Goal: Information Seeking & Learning: Check status

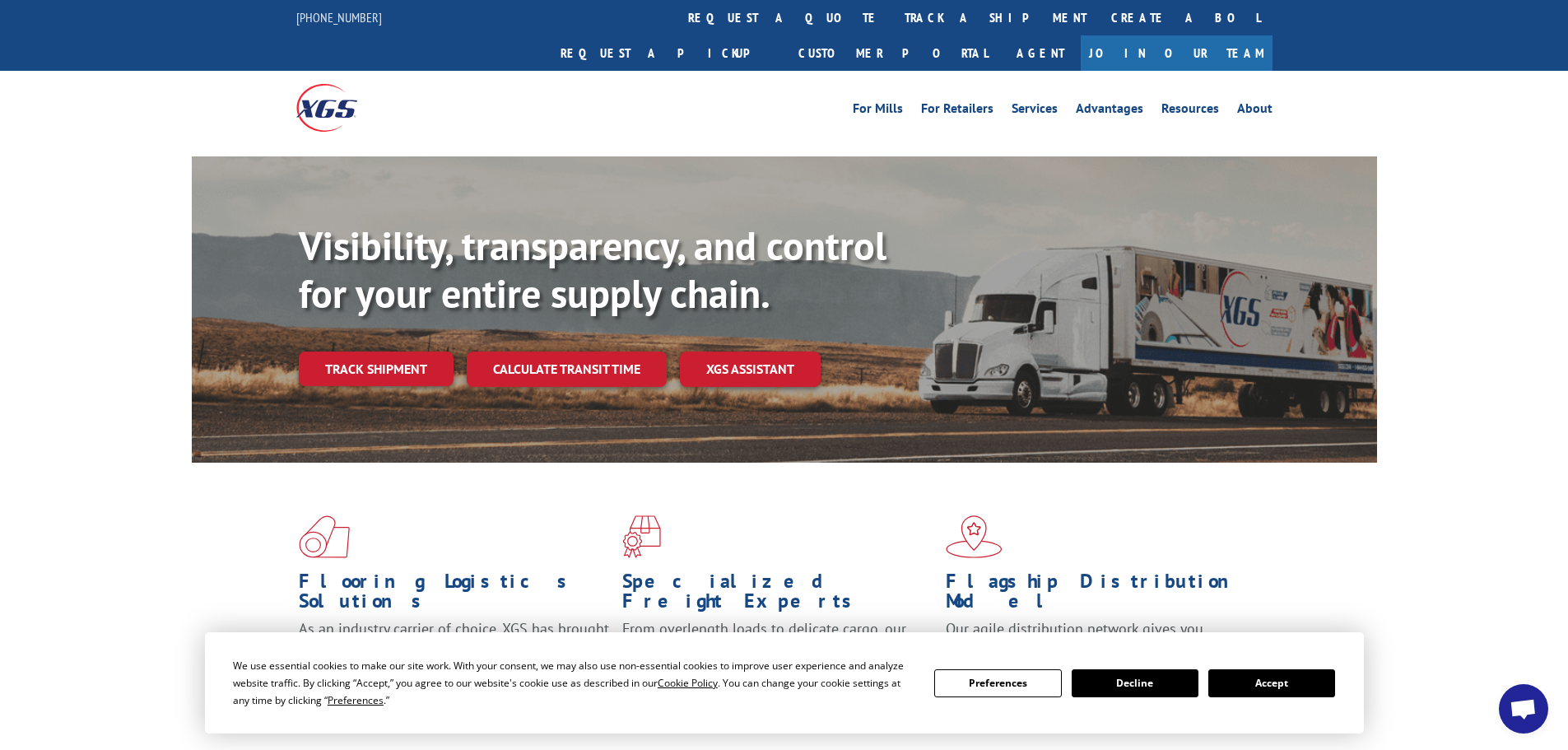
click at [1245, 681] on button "Accept" at bounding box center [1272, 683] width 127 height 28
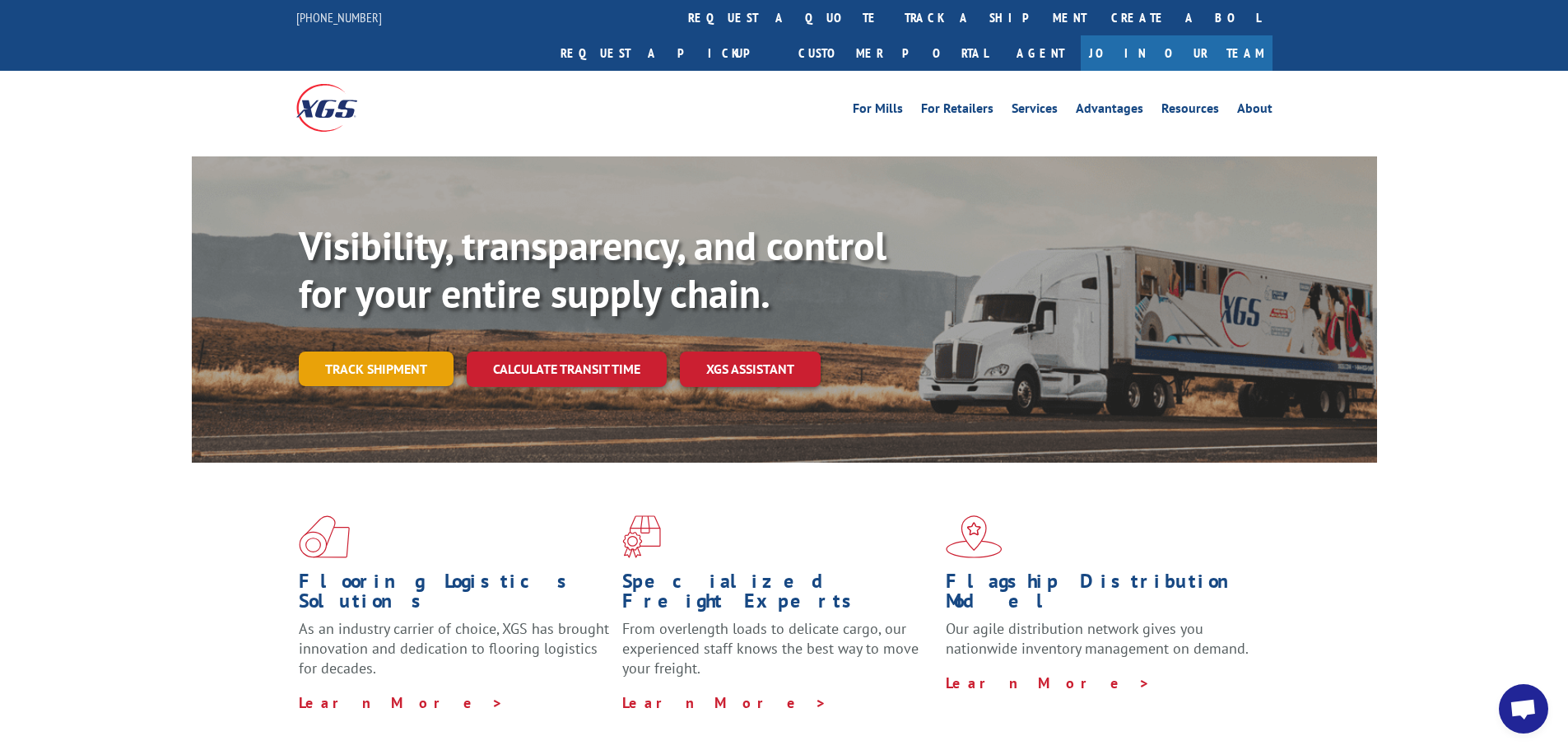
click at [323, 352] on link "Track shipment" at bounding box center [376, 369] width 155 height 34
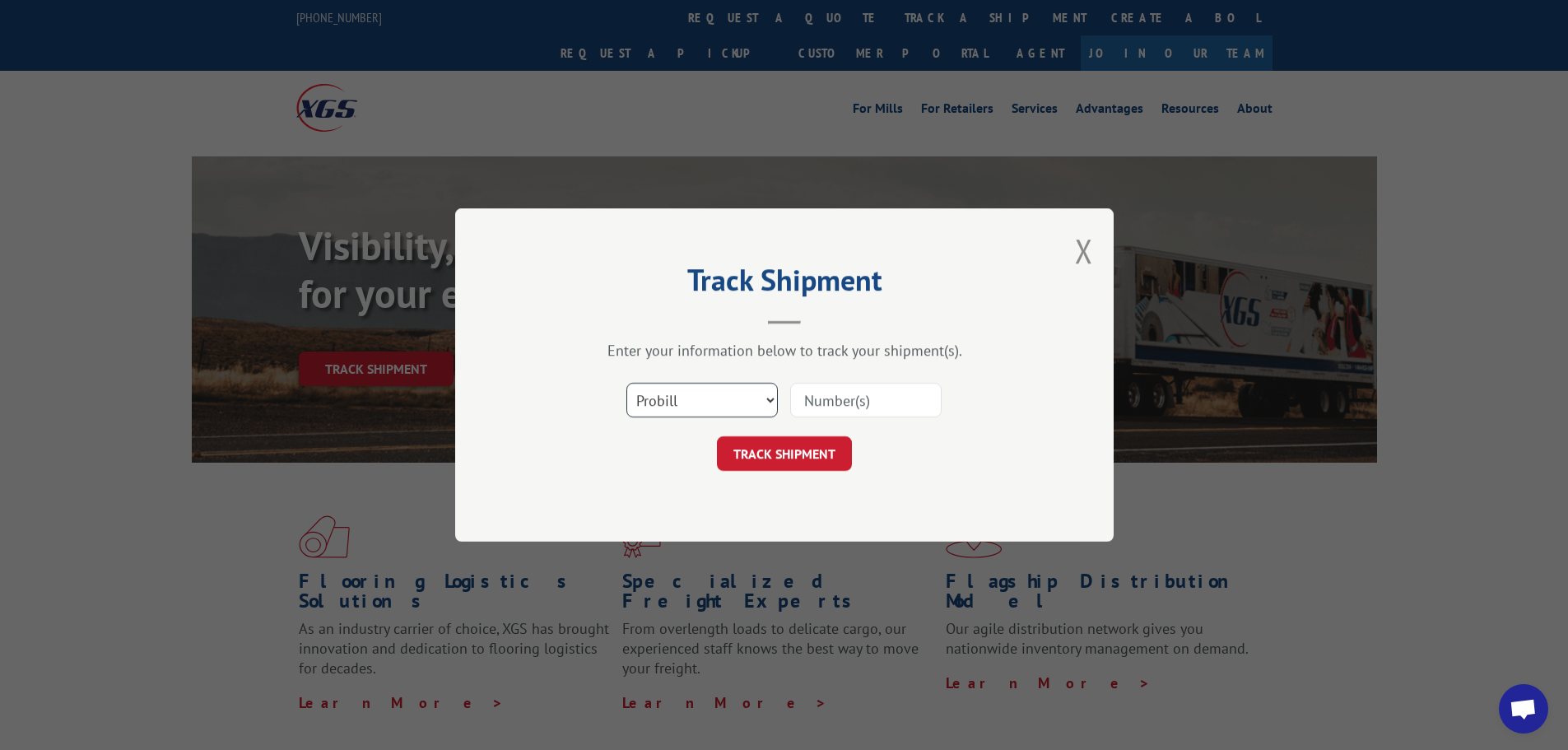
click at [701, 395] on select "Select category... Probill BOL PO" at bounding box center [701, 400] width 151 height 34
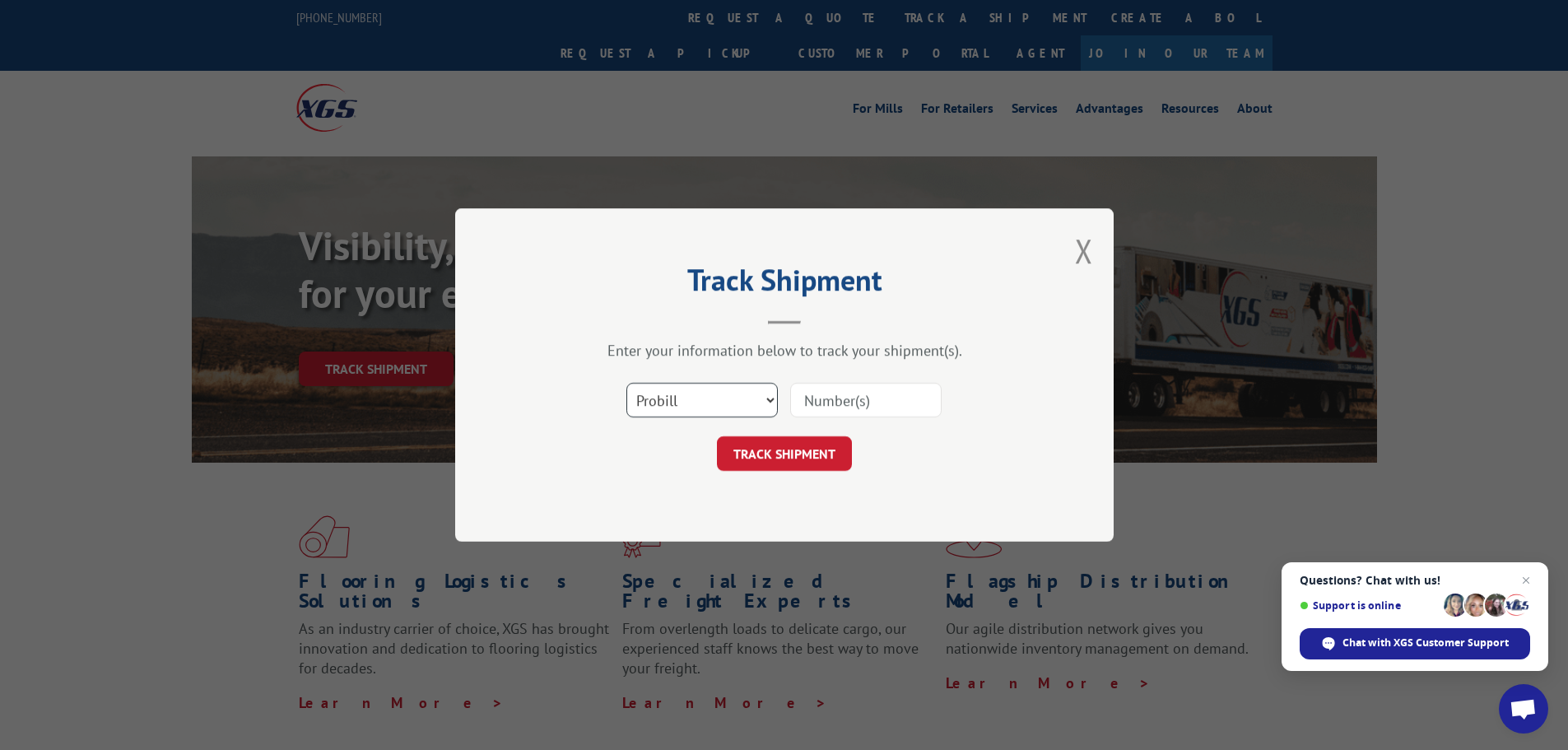
select select "bol"
click at [626, 383] on select "Select category... Probill BOL PO" at bounding box center [701, 400] width 151 height 34
click at [834, 385] on input at bounding box center [865, 400] width 151 height 34
paste input "15472277"
type input "15472277"
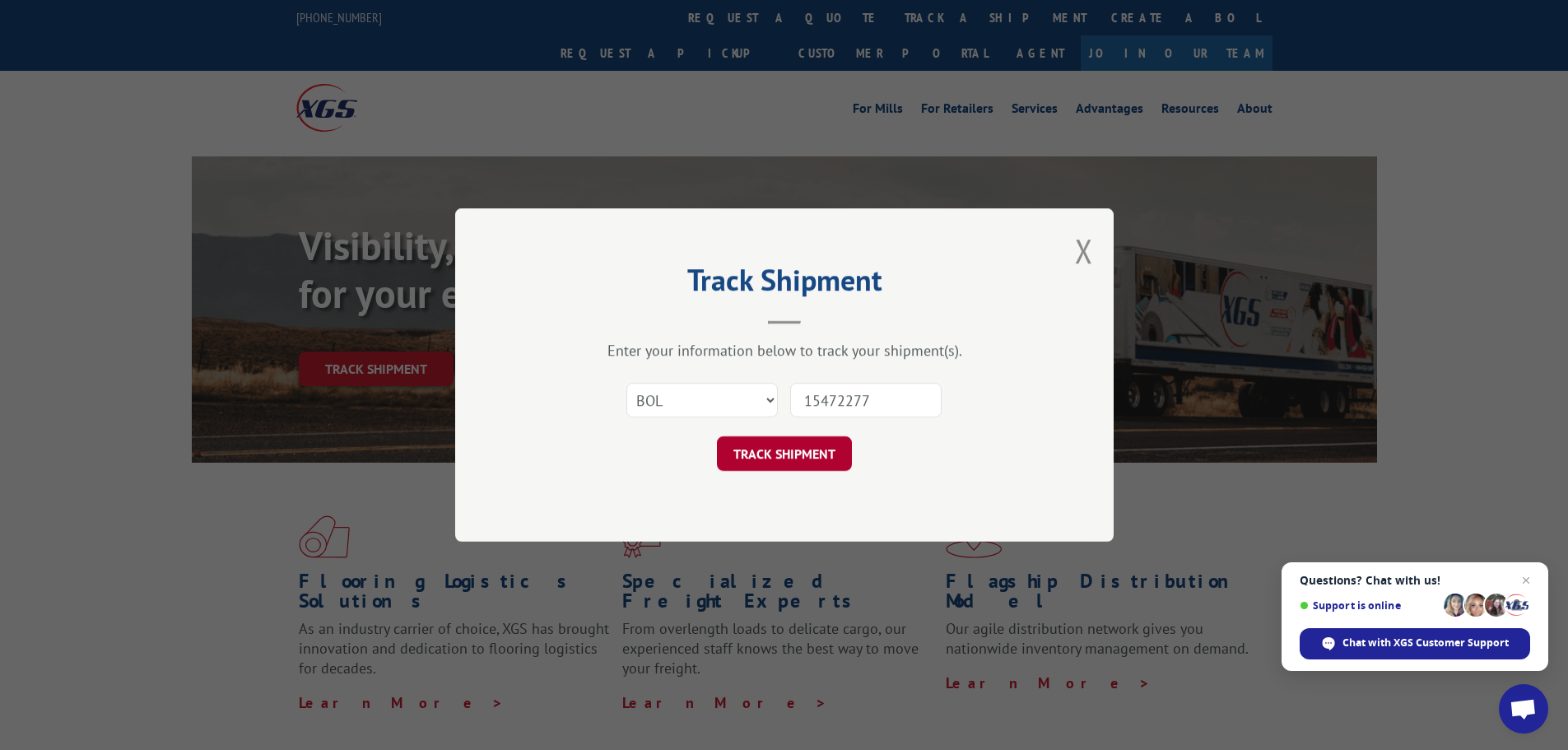
click at [795, 464] on button "TRACK SHIPMENT" at bounding box center [785, 453] width 135 height 34
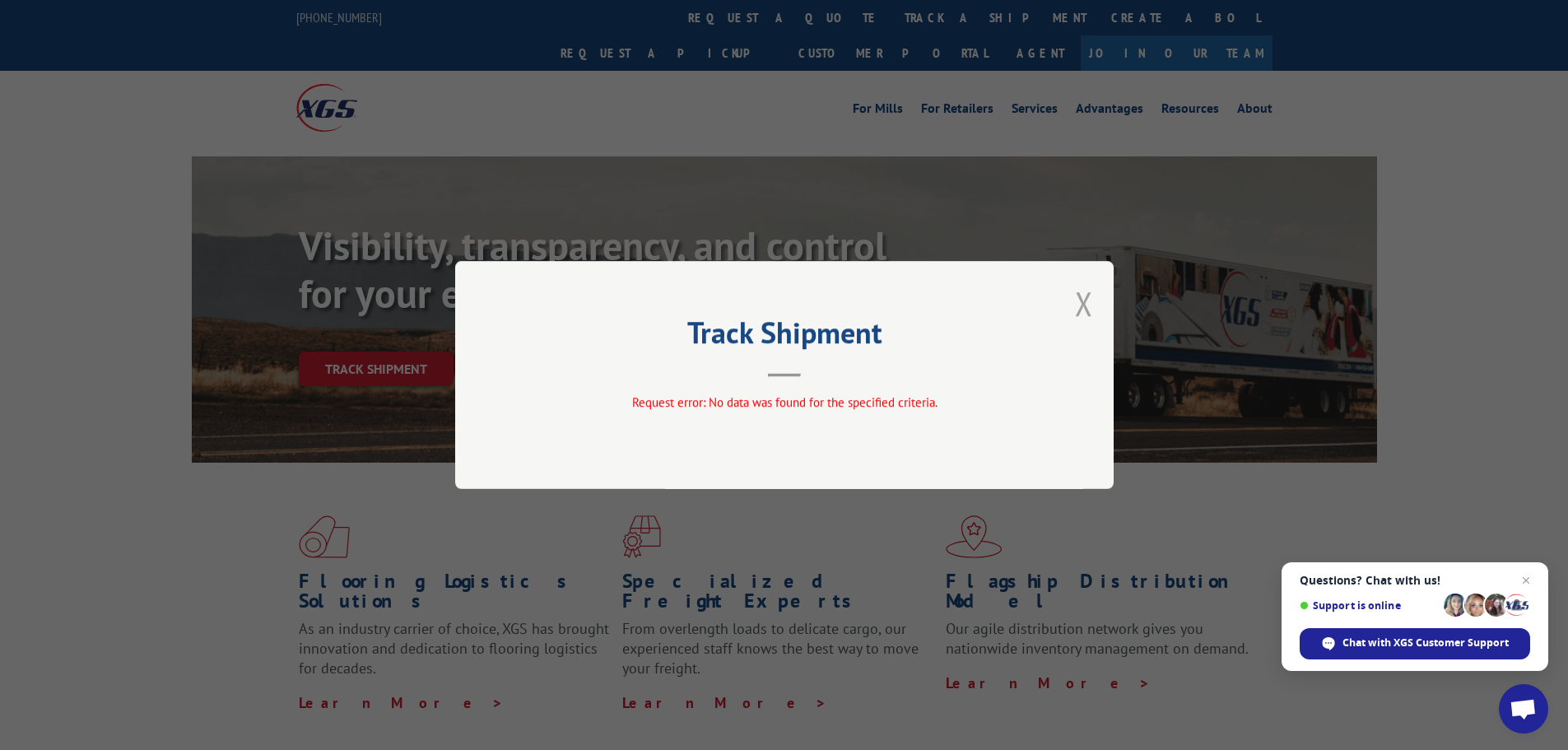
click at [1091, 299] on button "Close modal" at bounding box center [1084, 304] width 18 height 43
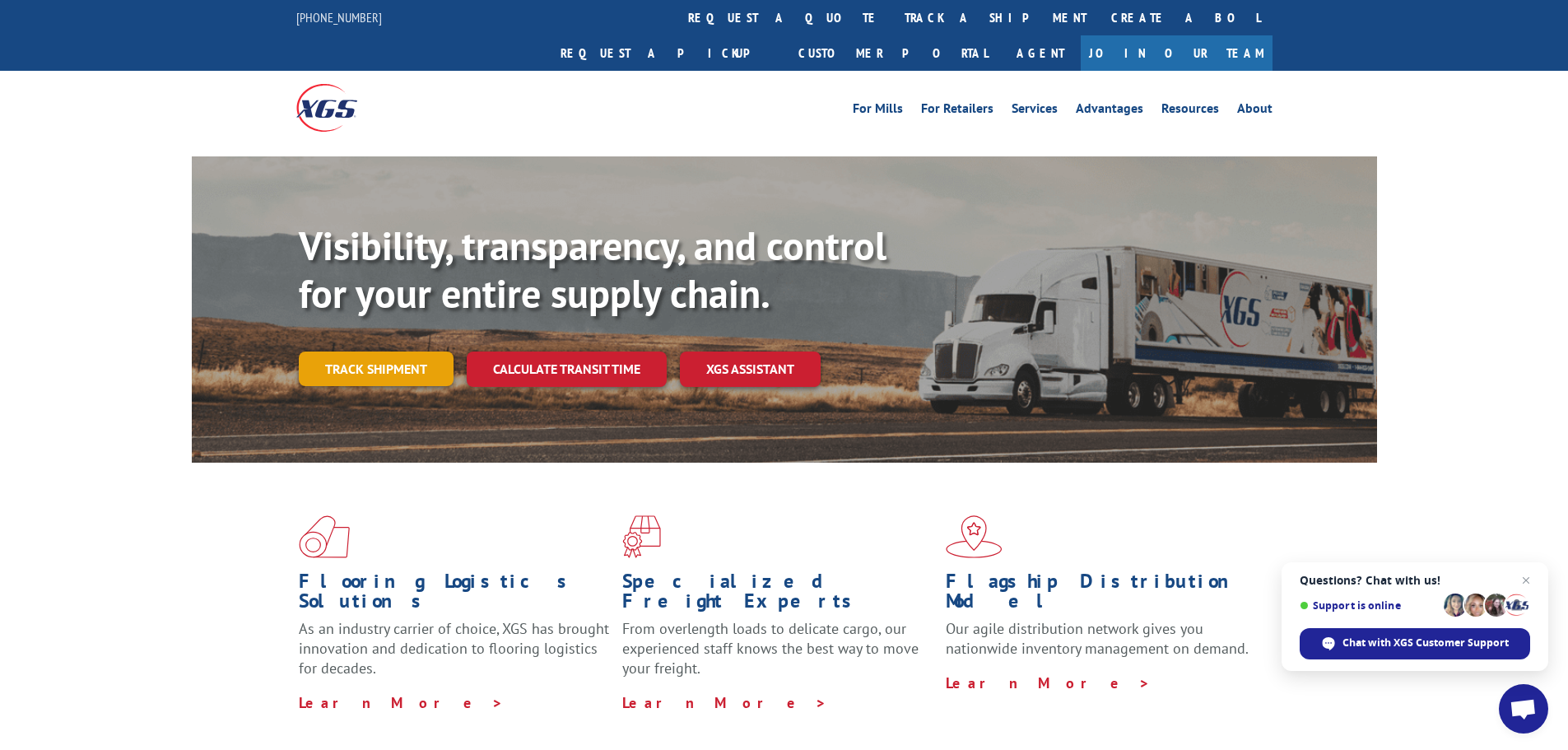
click at [419, 352] on link "Track shipment" at bounding box center [376, 369] width 155 height 34
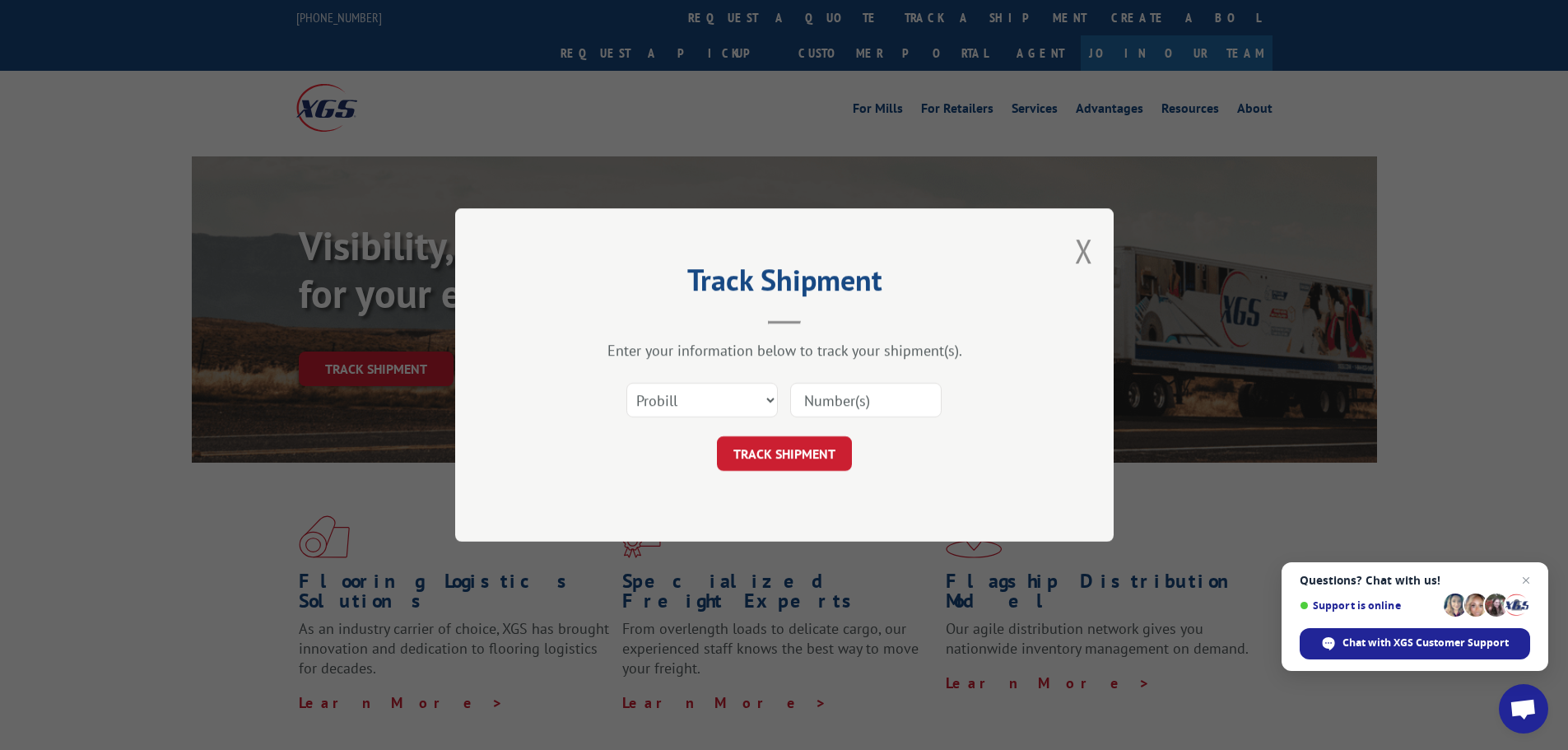
click at [880, 406] on input at bounding box center [865, 400] width 151 height 34
paste input "15472277"
type input "15472277"
click button "TRACK SHIPMENT" at bounding box center [785, 453] width 135 height 34
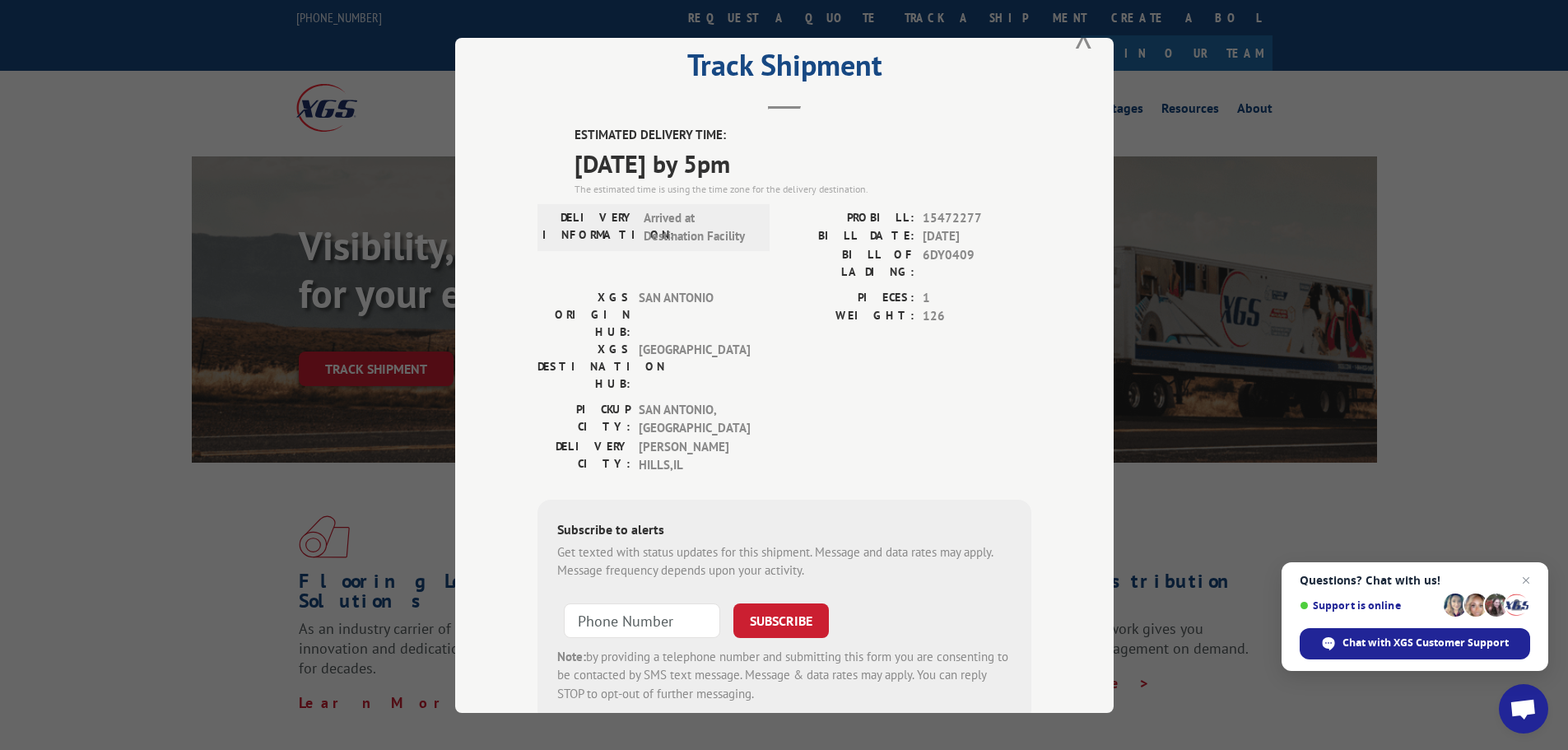
scroll to position [66, 0]
